Goal: Task Accomplishment & Management: Use online tool/utility

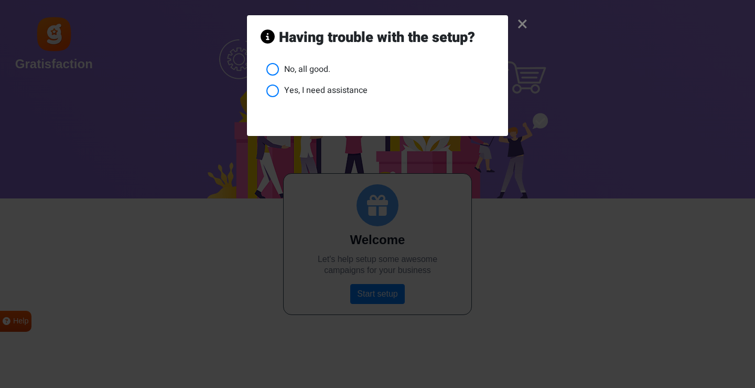
click at [294, 69] on li "No, all good." at bounding box center [380, 69] width 228 height 13
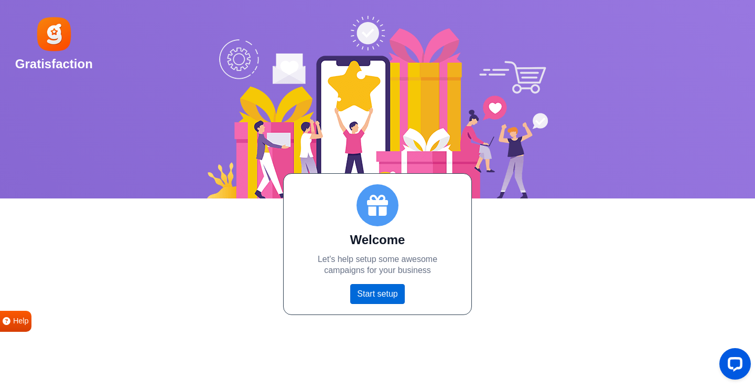
click at [389, 294] on link "Start setup" at bounding box center [377, 294] width 54 height 20
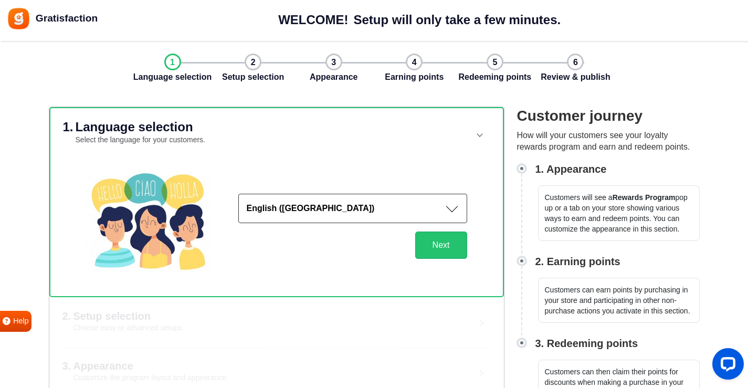
click at [476, 259] on div "English ([GEOGRAPHIC_DATA]) Afrikaans Albanian Arabic Armenian Azerbaijani Basq…" at bounding box center [276, 221] width 406 height 127
click at [458, 252] on button "Next" at bounding box center [441, 244] width 52 height 27
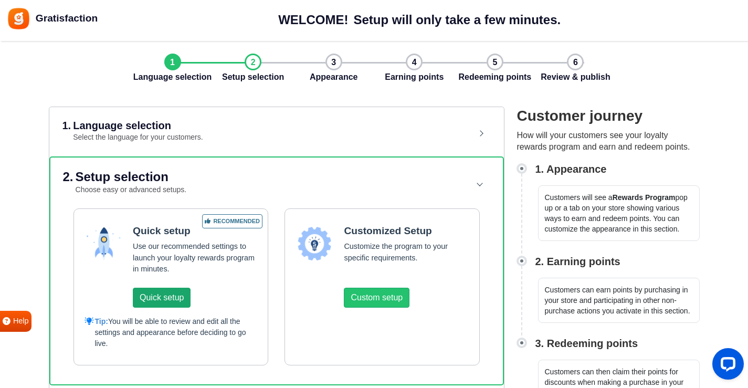
click at [176, 301] on button "Quick setup" at bounding box center [162, 297] width 58 height 20
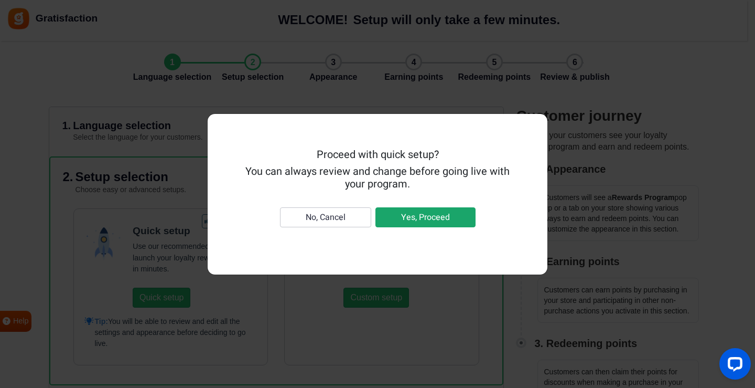
click at [409, 218] on button "Yes, Proceed" at bounding box center [426, 217] width 100 height 20
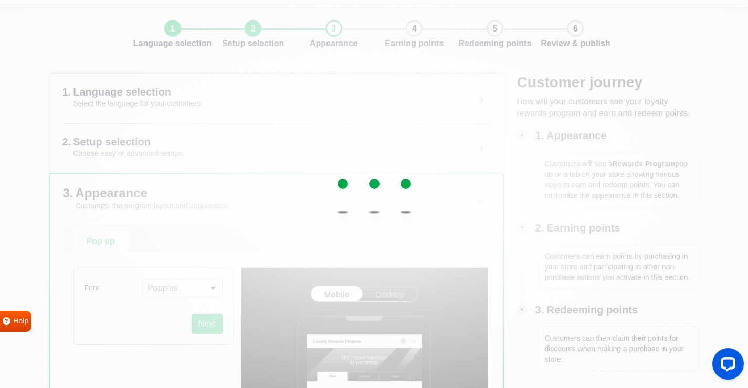
scroll to position [52, 0]
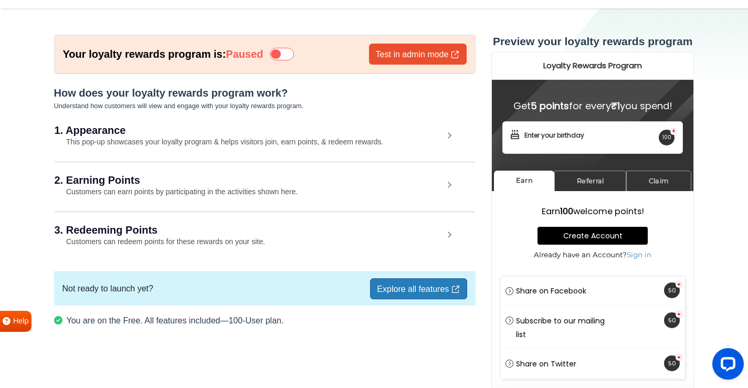
scroll to position [52, 0]
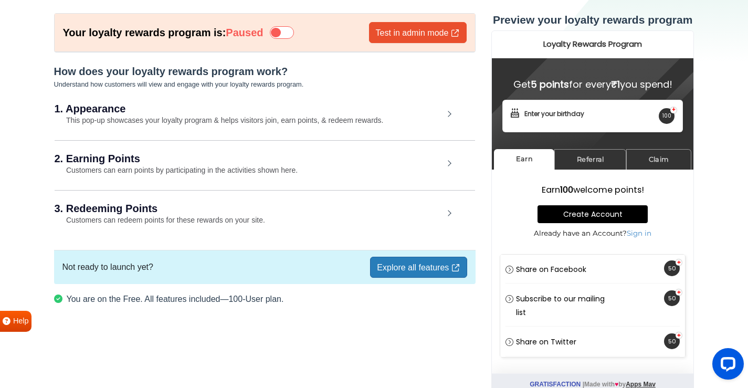
click at [445, 116] on div "1. Appearance This pop-up showcases your loyalty program & helps visitors join,…" at bounding box center [265, 115] width 420 height 48
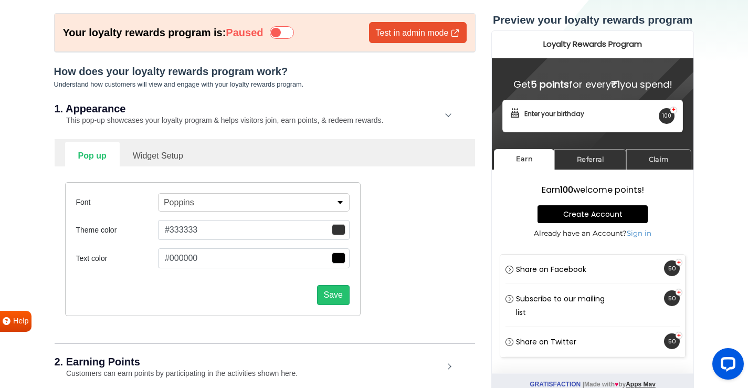
click at [164, 151] on link "Widget Setup" at bounding box center [158, 155] width 77 height 26
select select "right"
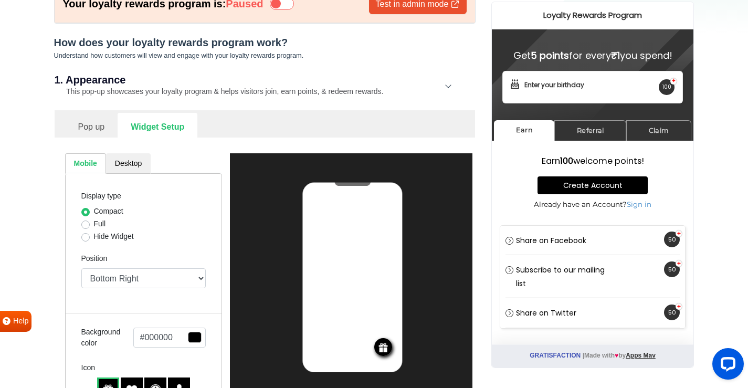
scroll to position [105, 0]
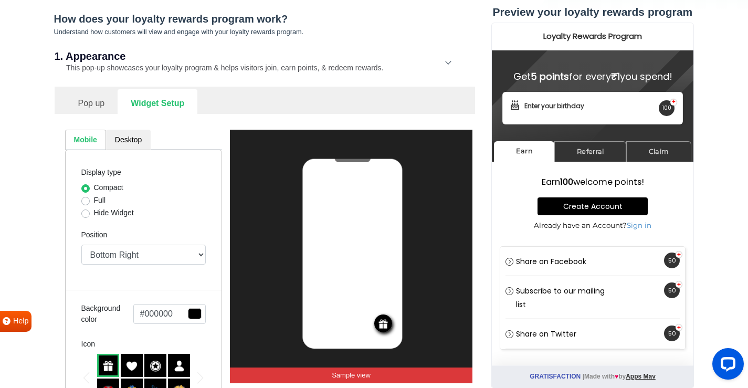
click at [96, 199] on label "Full" at bounding box center [100, 200] width 12 height 11
click at [90, 199] on input "Full" at bounding box center [85, 200] width 8 height 10
radio input "true"
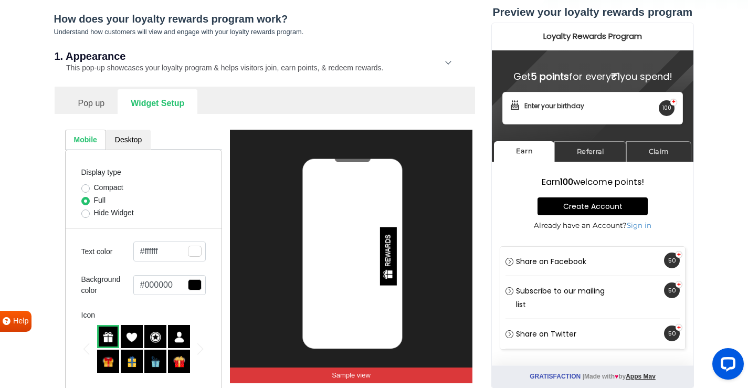
click at [90, 211] on div "Hide Widget" at bounding box center [143, 213] width 125 height 13
click at [94, 212] on label "Hide Widget" at bounding box center [114, 212] width 40 height 11
click at [86, 212] on input "Hide Widget" at bounding box center [85, 212] width 8 height 10
radio input "true"
click at [94, 197] on label "Full" at bounding box center [100, 200] width 12 height 11
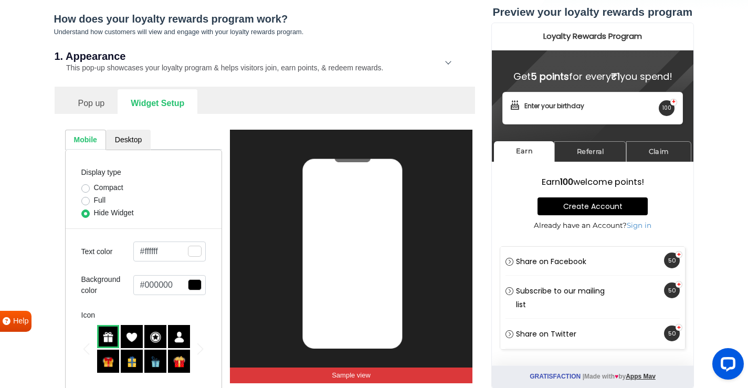
click at [89, 197] on input "Full" at bounding box center [85, 200] width 8 height 10
radio input "true"
click at [94, 188] on label "Compact" at bounding box center [108, 187] width 29 height 11
click at [89, 188] on input "Compact" at bounding box center [85, 187] width 8 height 10
radio input "true"
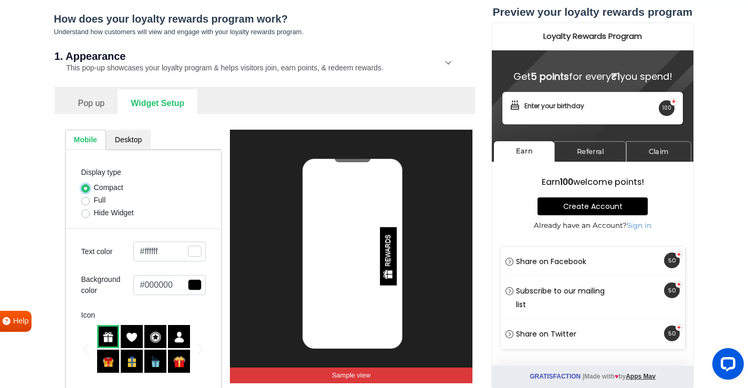
select select "right"
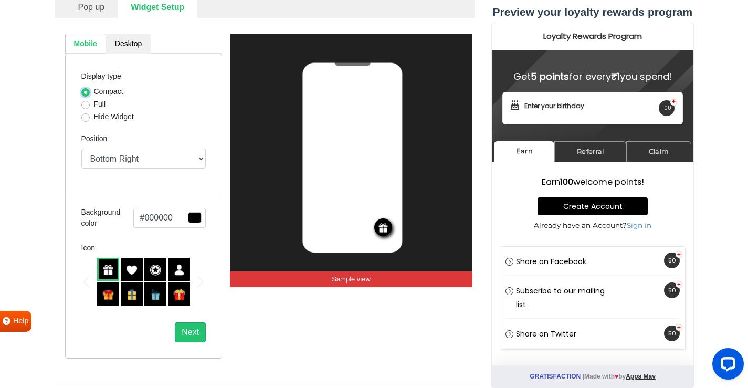
scroll to position [210, 0]
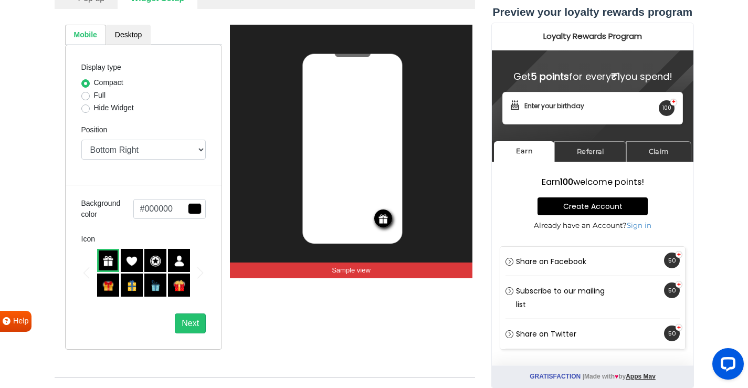
click at [179, 278] on div at bounding box center [179, 284] width 22 height 23
click at [106, 258] on img at bounding box center [108, 261] width 12 height 12
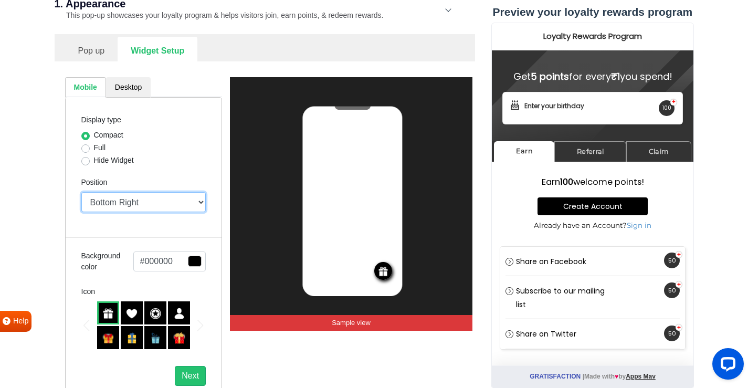
click at [167, 203] on select "Top Right Top Left Top Center Bottom Right Bottom Left Bottom Center" at bounding box center [143, 202] width 125 height 20
click at [131, 338] on img at bounding box center [132, 338] width 12 height 12
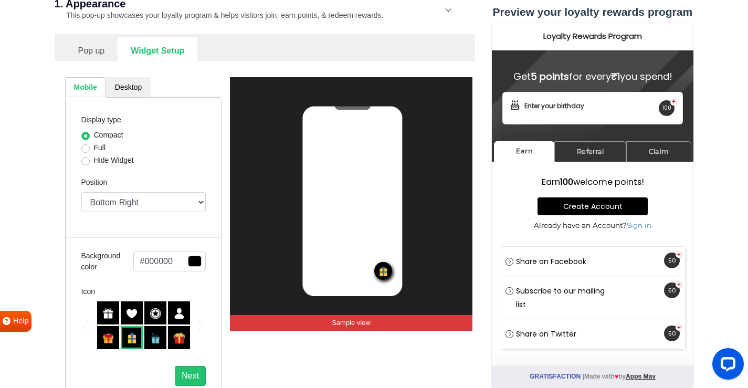
click at [112, 312] on img at bounding box center [108, 313] width 12 height 12
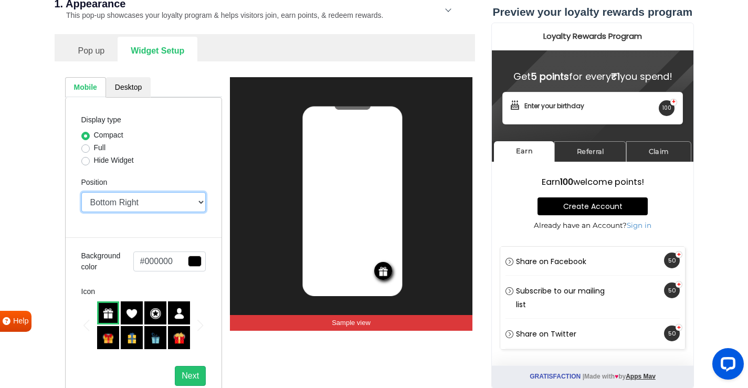
click at [170, 202] on select "Top Right Top Left Top Center Bottom Right Bottom Left Bottom Center" at bounding box center [143, 202] width 125 height 20
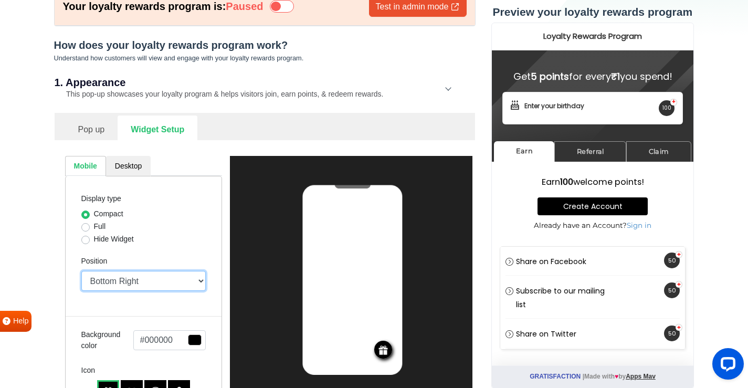
scroll to position [52, 0]
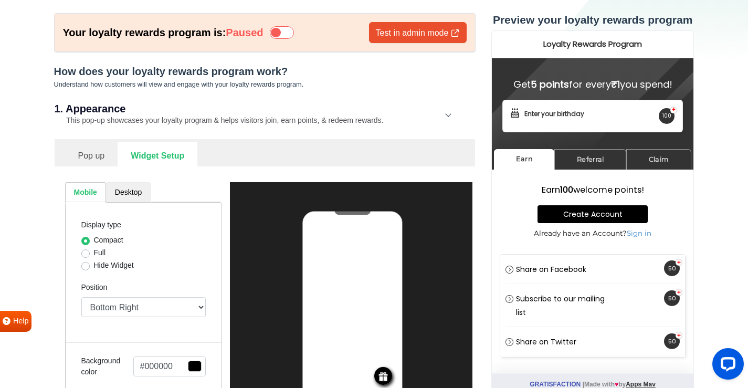
click at [133, 193] on link "Desktop" at bounding box center [128, 192] width 45 height 20
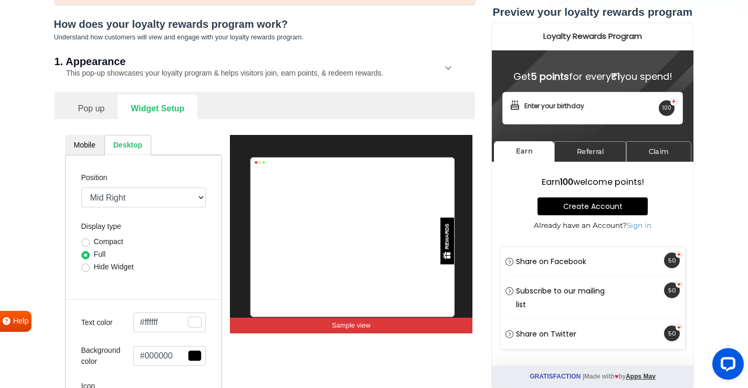
scroll to position [105, 0]
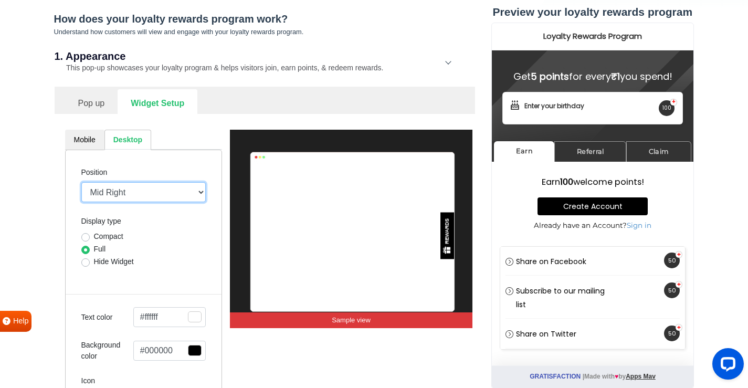
click at [167, 185] on select "Mid Right Mid Left Top Bar Top Left Top Right Top Center Bottom Bar Bottom Left…" at bounding box center [143, 192] width 125 height 20
click at [167, 184] on select "Mid Right Mid Left Top Bar Top Left Top Right Top Center Bottom Bar Bottom Left…" at bounding box center [143, 192] width 125 height 20
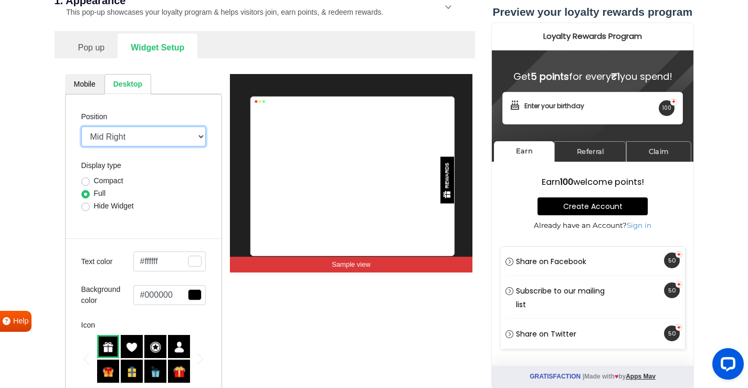
scroll to position [157, 0]
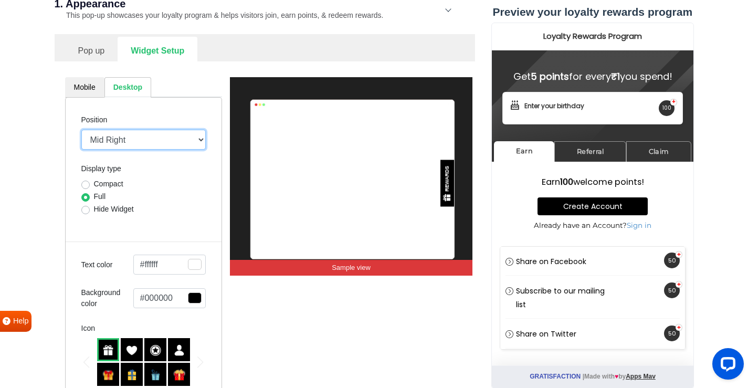
click at [105, 140] on select "Mid Right Mid Left Top Bar Top Left Top Right Top Center Bottom Bar Bottom Left…" at bounding box center [143, 140] width 125 height 20
click at [81, 130] on select "Mid Right Mid Left Top Bar Top Left Top Right Top Center Bottom Bar Bottom Left…" at bounding box center [143, 140] width 125 height 20
click at [121, 146] on select "Mid Right Mid Left Top Bar Top Left Top Right Top Center Bottom Bar Bottom Left…" at bounding box center [143, 140] width 125 height 20
click at [81, 130] on select "Mid Right Mid Left Top Bar Top Left Top Right Top Center Bottom Bar Bottom Left…" at bounding box center [143, 140] width 125 height 20
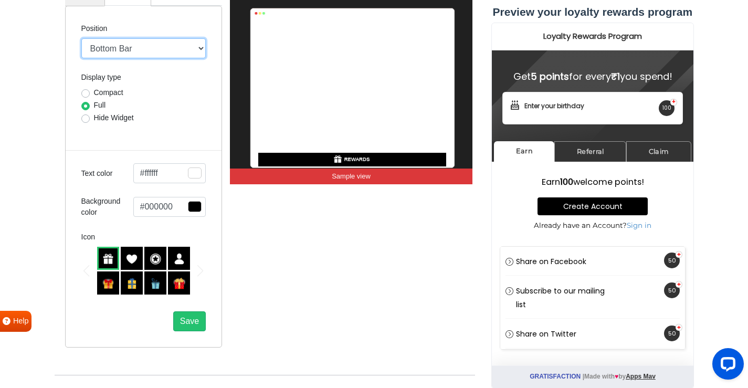
scroll to position [210, 0]
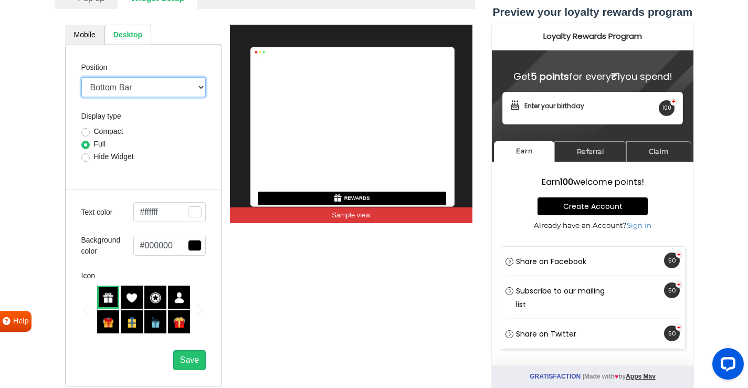
click at [137, 87] on select "Mid Right Mid Left Top Bar Top Left Top Right Top Center Bottom Bar Bottom Left…" at bounding box center [143, 87] width 125 height 20
click at [81, 77] on select "Mid Right Mid Left Top Bar Top Left Top Right Top Center Bottom Bar Bottom Left…" at bounding box center [143, 87] width 125 height 20
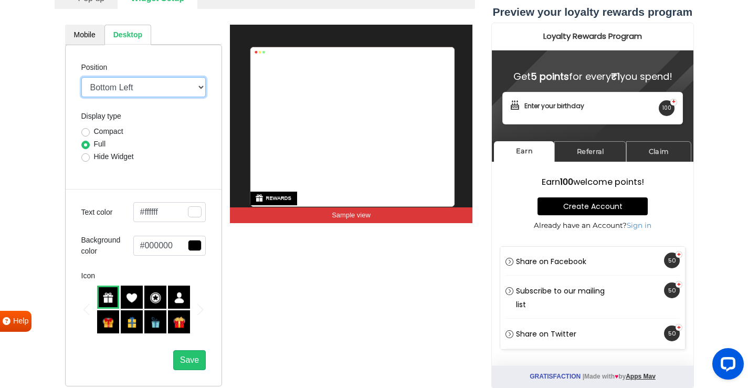
click at [146, 89] on select "Mid Right Mid Left Top Bar Top Left Top Right Top Center Bottom Bar Bottom Left…" at bounding box center [143, 87] width 125 height 20
click at [81, 77] on select "Mid Right Mid Left Top Bar Top Left Top Right Top Center Bottom Bar Bottom Left…" at bounding box center [143, 87] width 125 height 20
click at [132, 90] on select "Mid Right Mid Left Top Bar Top Left Top Right Top Center Bottom Bar Bottom Left…" at bounding box center [143, 87] width 125 height 20
click at [81, 77] on select "Mid Right Mid Left Top Bar Top Left Top Right Top Center Bottom Bar Bottom Left…" at bounding box center [143, 87] width 125 height 20
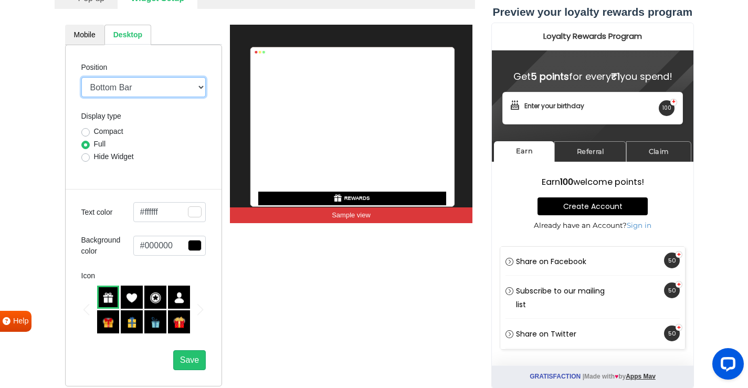
click at [143, 92] on select "Mid Right Mid Left Top Bar Top Left Top Right Top Center Bottom Bar Bottom Left…" at bounding box center [143, 87] width 125 height 20
select select "mid-bottom-bar"
click at [81, 77] on select "Mid Right Mid Left Top Bar Top Left Top Right Top Center Bottom Bar Bottom Left…" at bounding box center [143, 87] width 125 height 20
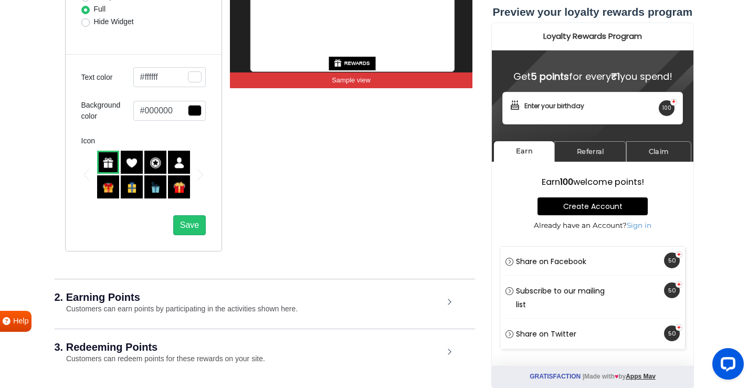
scroll to position [367, 0]
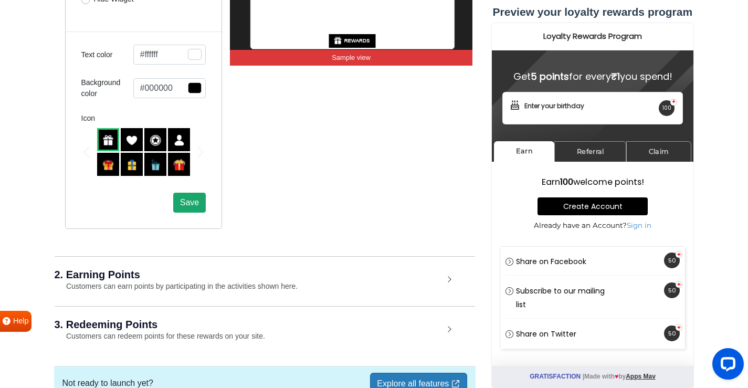
click at [188, 198] on span "Save" at bounding box center [189, 202] width 19 height 9
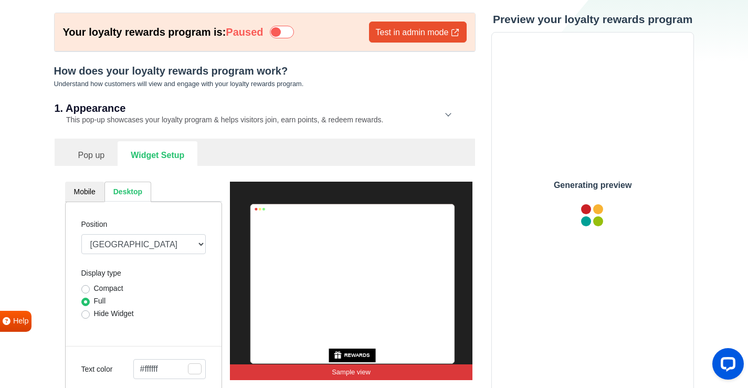
scroll to position [52, 0]
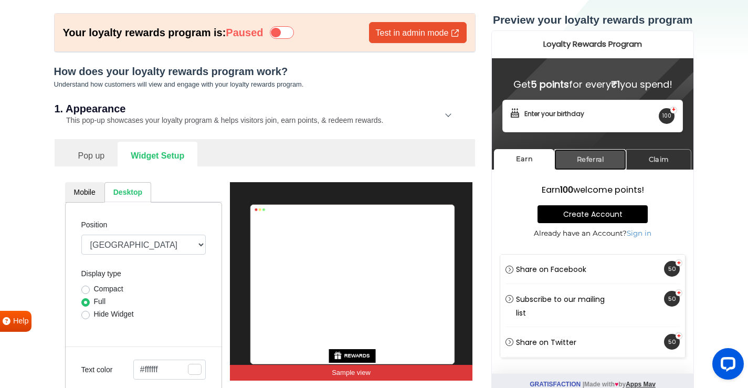
click at [578, 157] on link "Referral" at bounding box center [590, 159] width 72 height 20
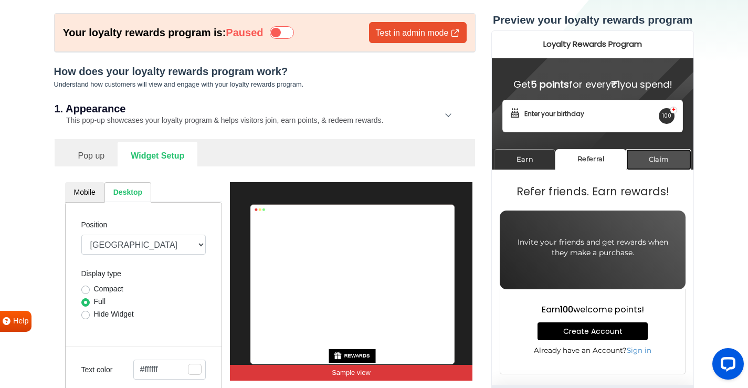
click at [669, 161] on link "Claim" at bounding box center [658, 159] width 65 height 20
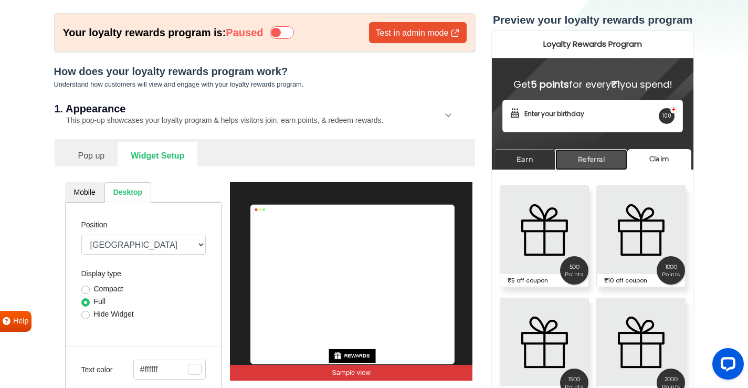
click at [610, 158] on link "Referral" at bounding box center [591, 159] width 72 height 20
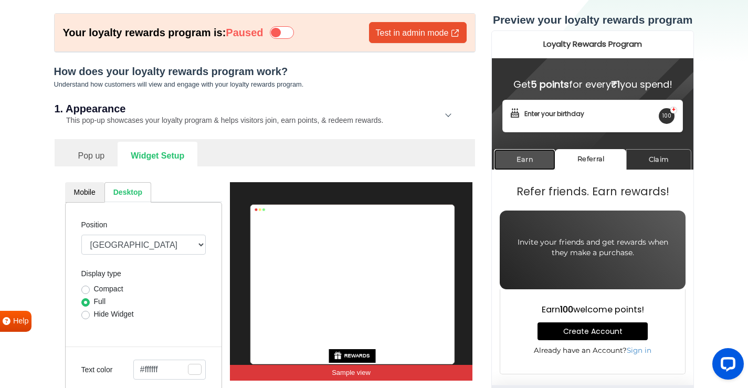
click at [539, 152] on link "Earn" at bounding box center [524, 159] width 61 height 20
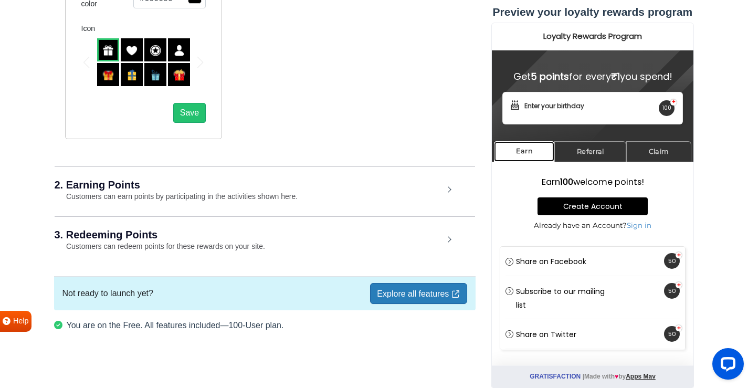
scroll to position [462, 0]
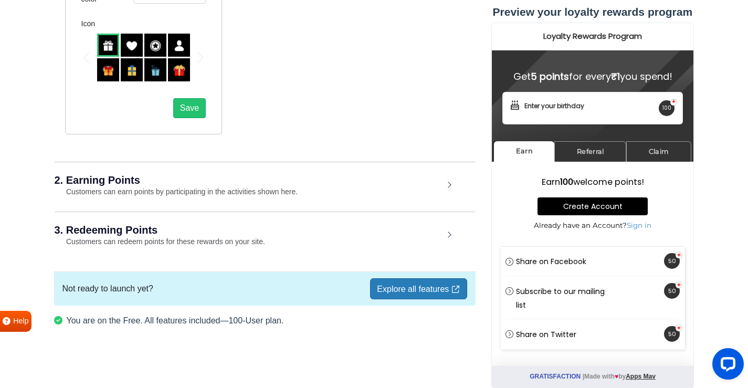
click at [425, 196] on div "2. Earning Points Customers can earn points by participating in the activities …" at bounding box center [265, 186] width 420 height 49
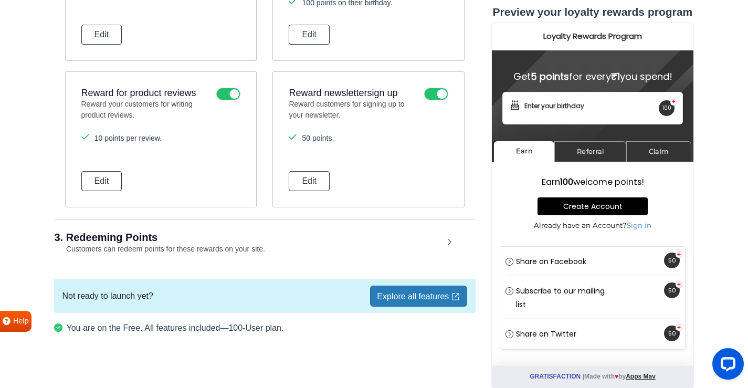
scroll to position [1048, 0]
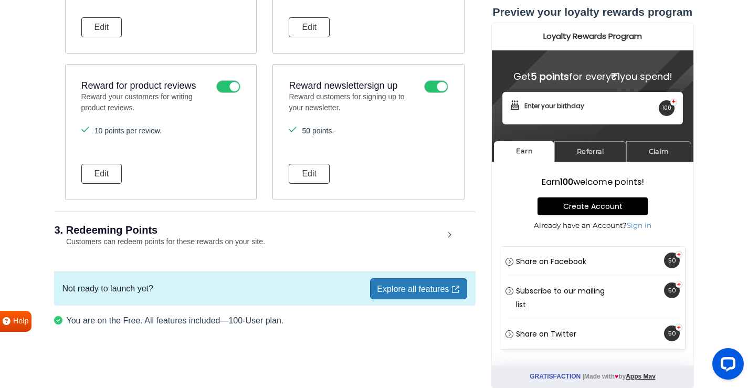
click at [456, 236] on div "3. Redeeming Points Customers can redeem points for these rewards on your site." at bounding box center [265, 235] width 420 height 49
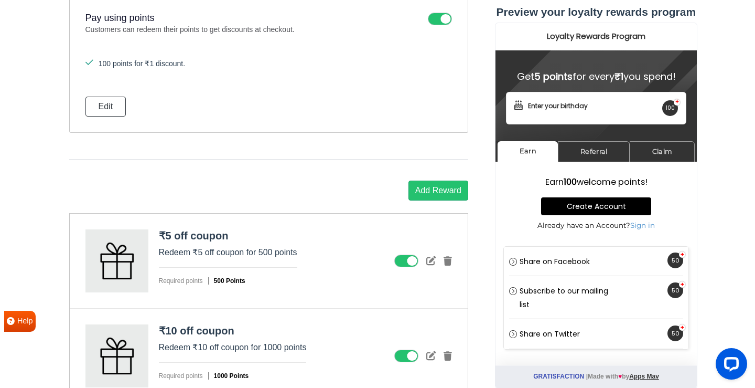
scroll to position [1310, 0]
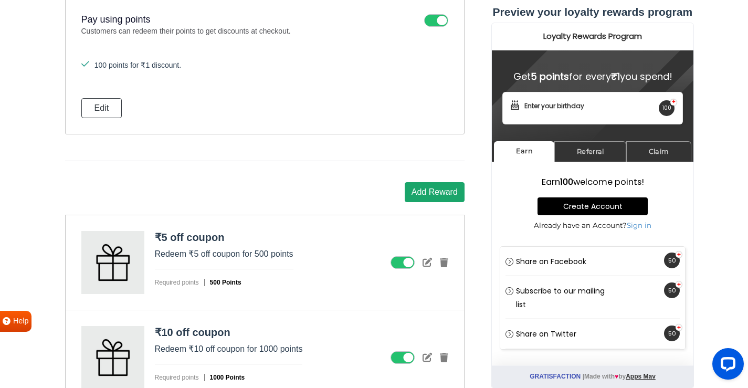
click at [435, 188] on button "Add Reward" at bounding box center [434, 192] width 60 height 20
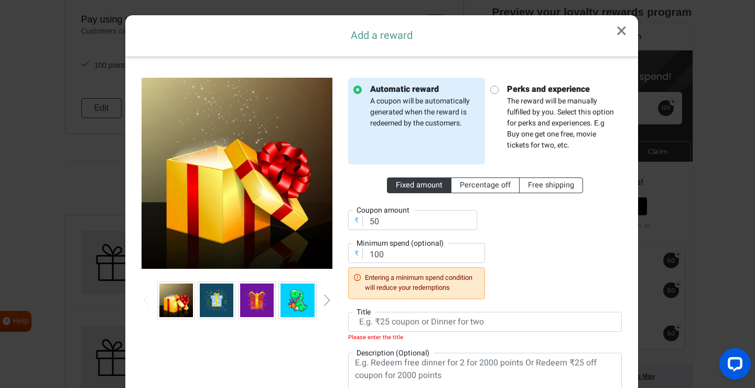
scroll to position [0, 0]
click at [374, 216] on input "50" at bounding box center [412, 220] width 129 height 20
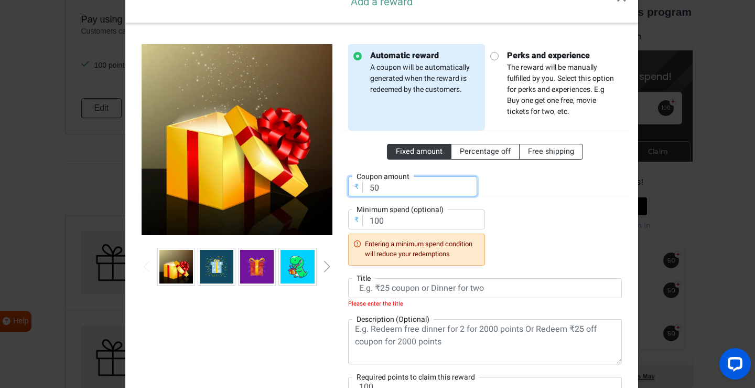
scroll to position [52, 0]
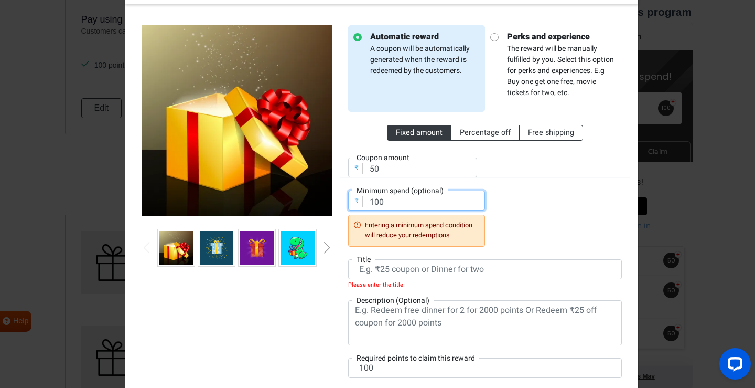
click at [407, 206] on input "100" at bounding box center [416, 200] width 137 height 20
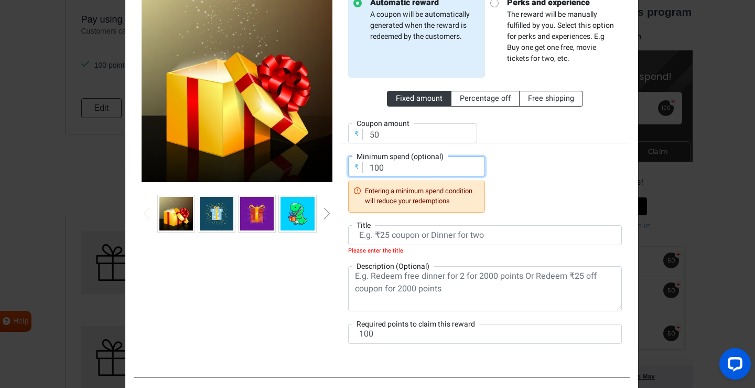
scroll to position [105, 0]
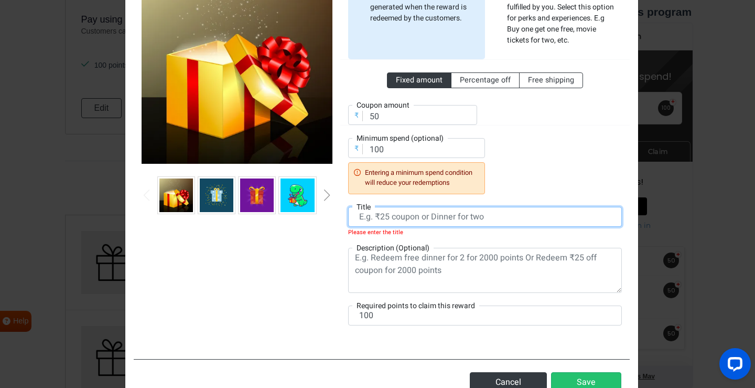
click at [412, 215] on input "text" at bounding box center [485, 217] width 274 height 20
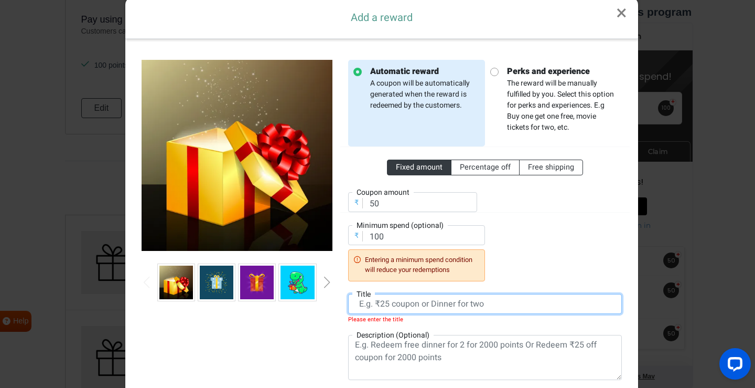
scroll to position [0, 0]
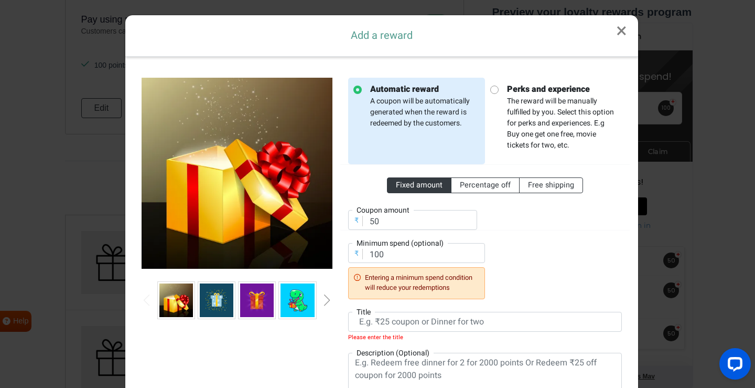
click at [492, 90] on input "radio" at bounding box center [493, 88] width 7 height 7
radio input "true"
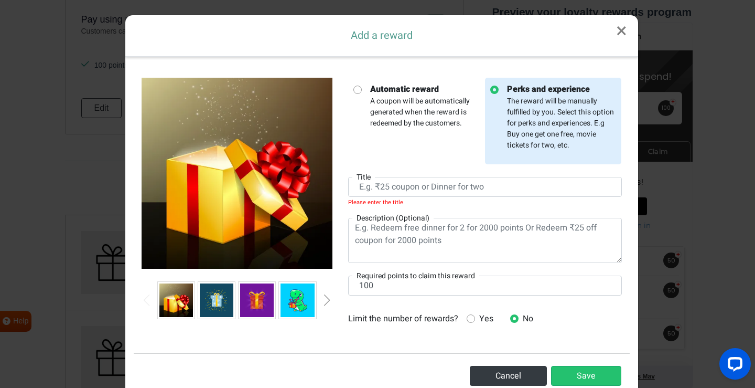
click at [357, 89] on icon at bounding box center [358, 90] width 8 height 8
radio input "true"
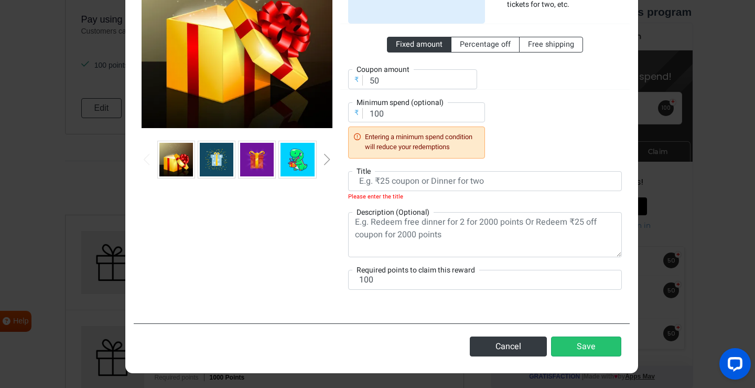
scroll to position [141, 0]
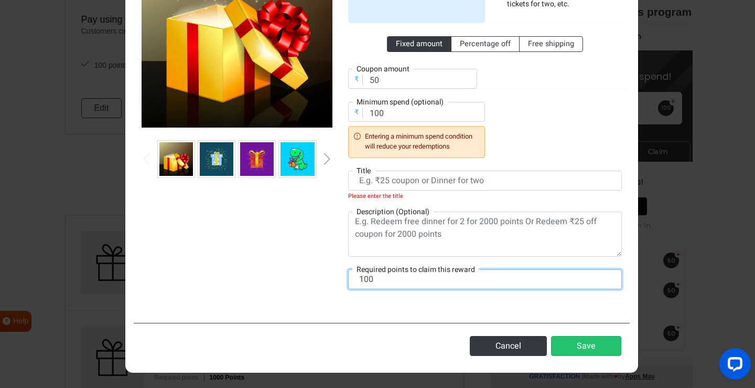
click at [444, 277] on input "100" at bounding box center [485, 279] width 274 height 20
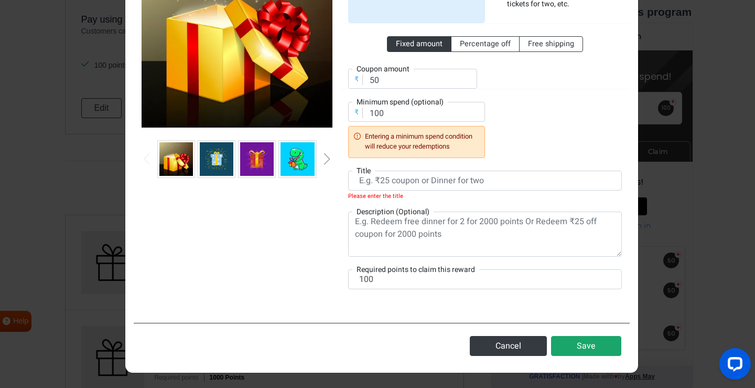
click at [588, 338] on button "Save" at bounding box center [586, 346] width 70 height 20
click at [523, 341] on button "Cancel" at bounding box center [508, 346] width 77 height 20
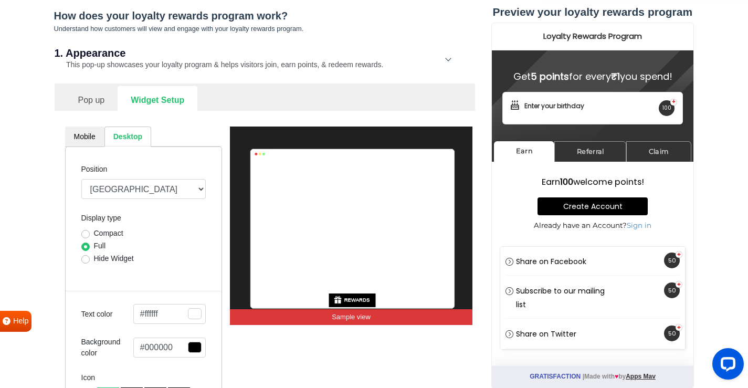
scroll to position [0, 0]
